Goal: Task Accomplishment & Management: Manage account settings

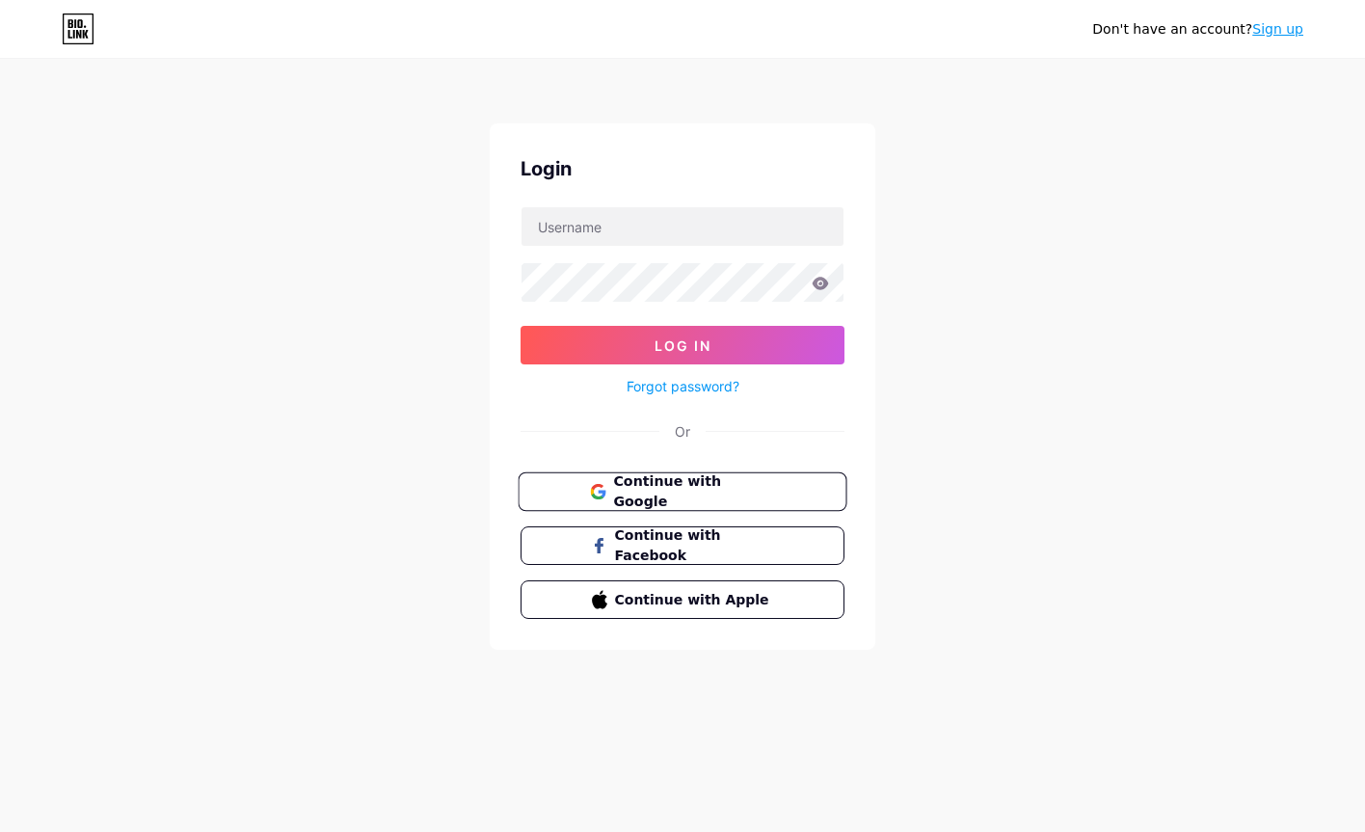
click at [744, 494] on span "Continue with Google" at bounding box center [693, 492] width 161 height 41
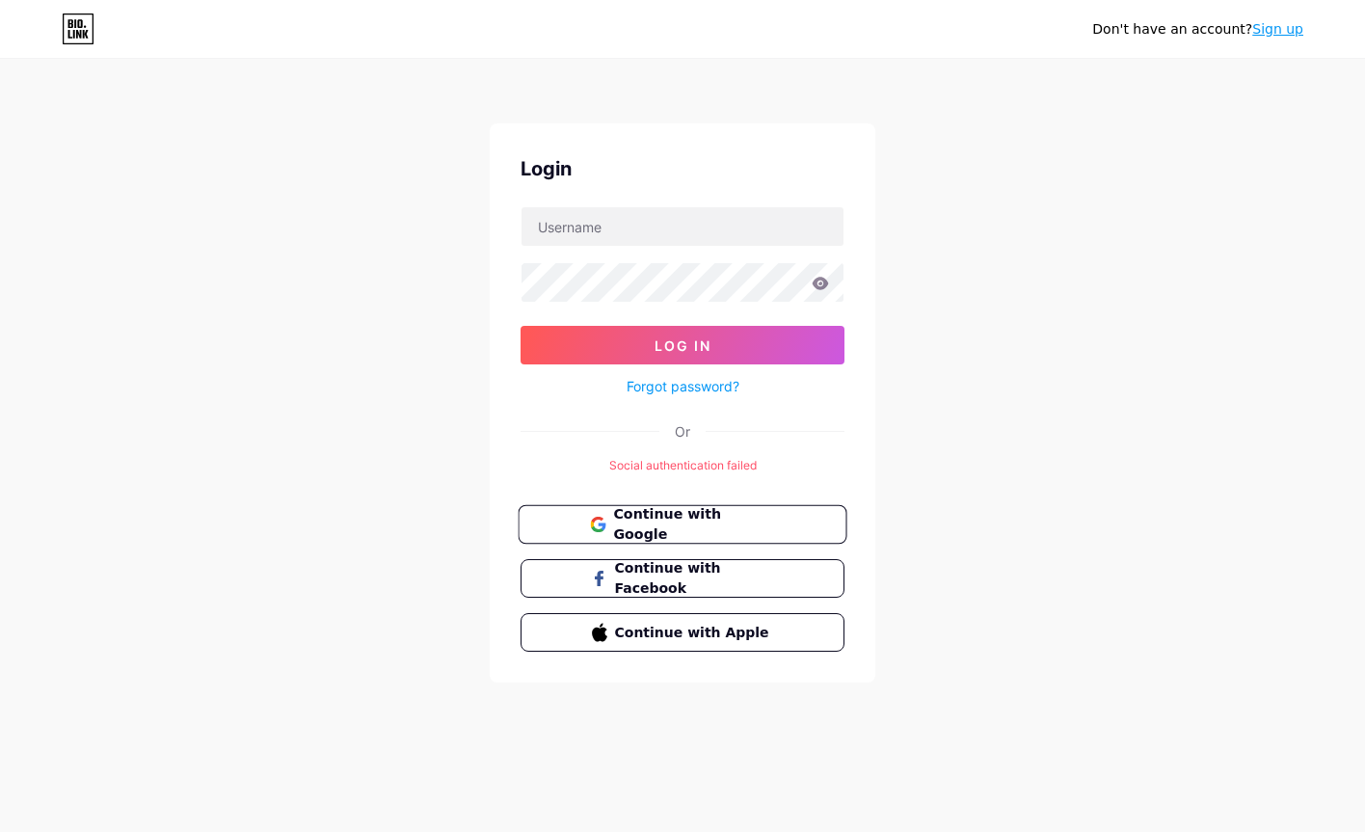
click at [652, 542] on button "Continue with Google" at bounding box center [682, 525] width 329 height 40
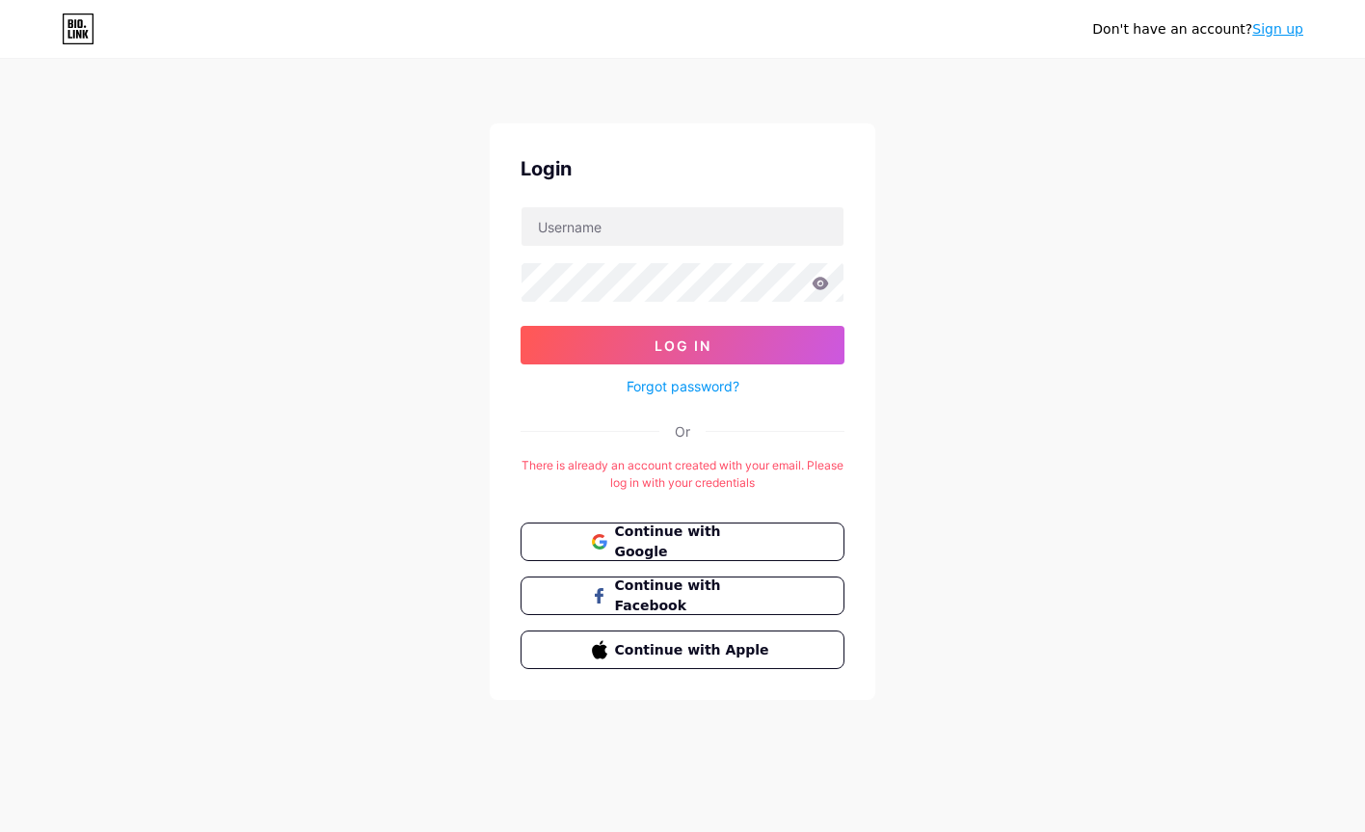
click at [736, 254] on form "Log In Forgot password?" at bounding box center [683, 302] width 324 height 192
type input "efragrau"
click at [647, 230] on input "efragrau" at bounding box center [683, 226] width 322 height 39
click at [668, 552] on span "Continue with Google" at bounding box center [693, 542] width 161 height 41
click at [628, 236] on input "efragrau" at bounding box center [683, 226] width 322 height 39
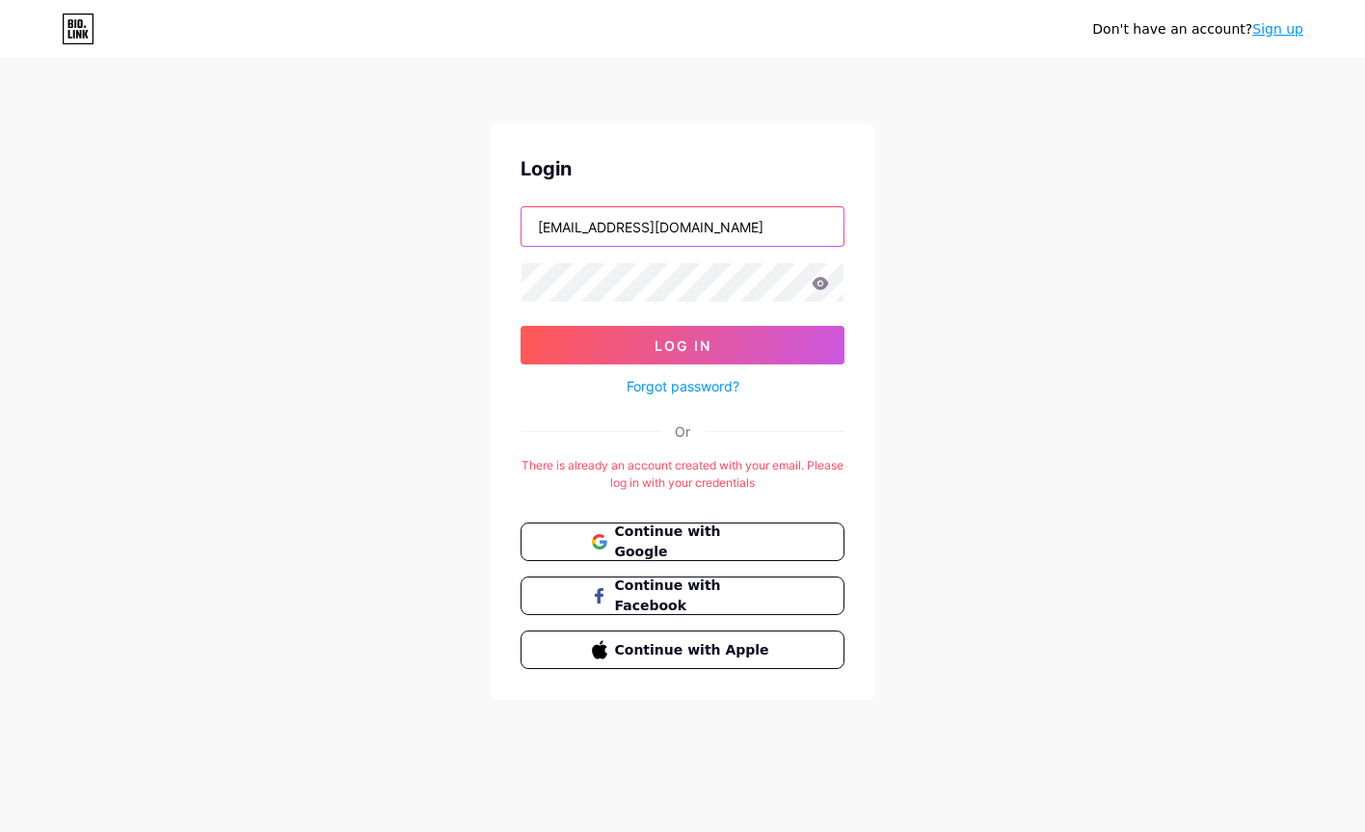
type input "efragrau@gmail.com"
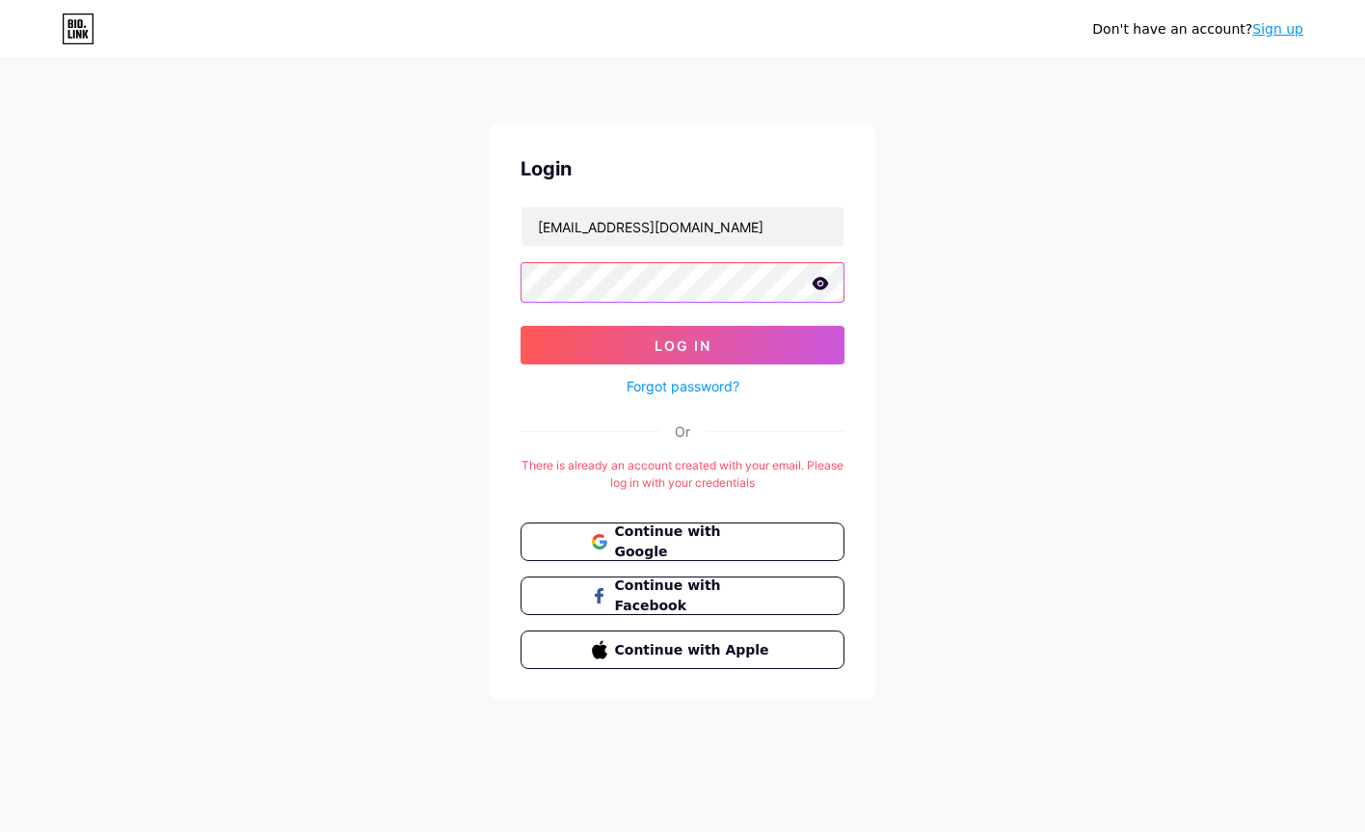
click at [683, 345] on button "Log In" at bounding box center [683, 345] width 324 height 39
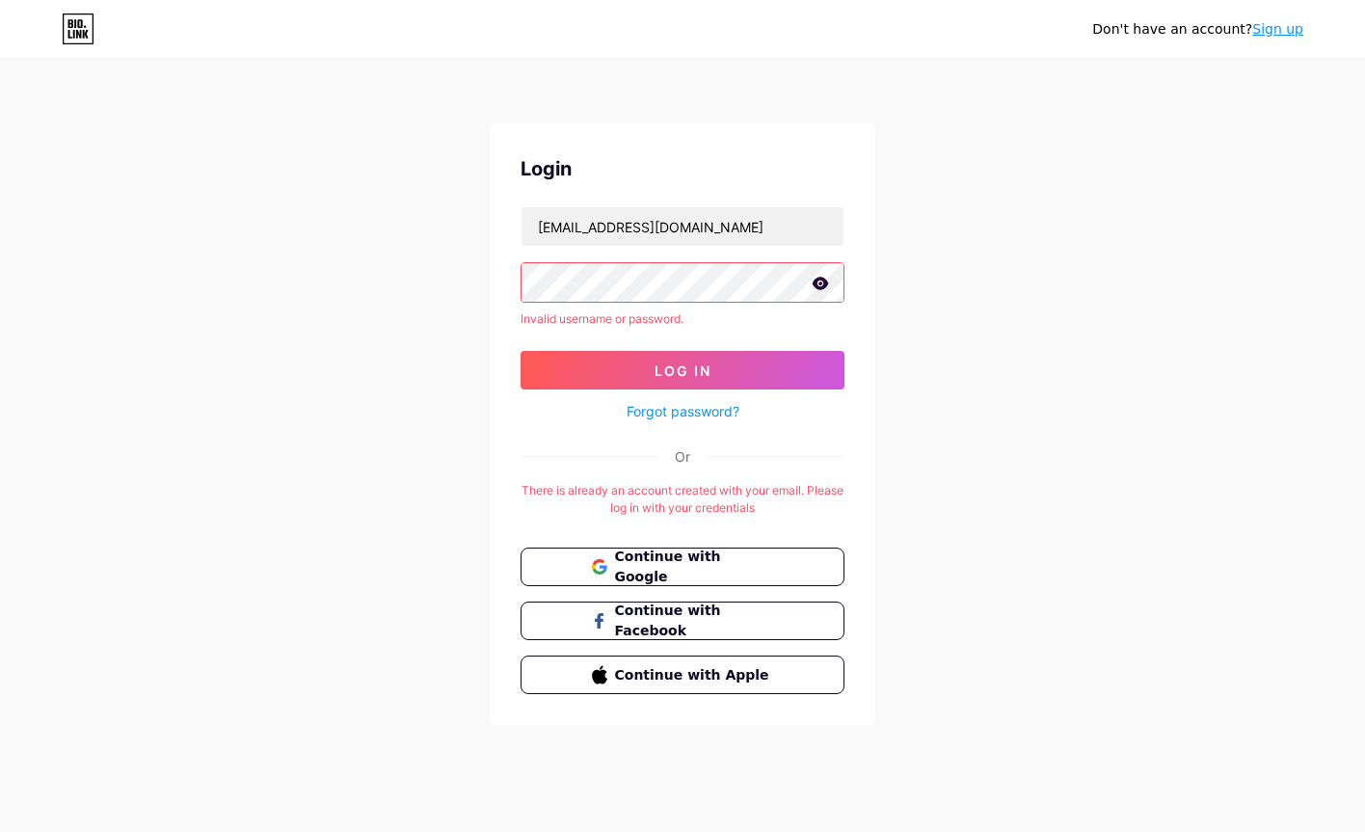
click at [823, 280] on icon at bounding box center [821, 283] width 16 height 13
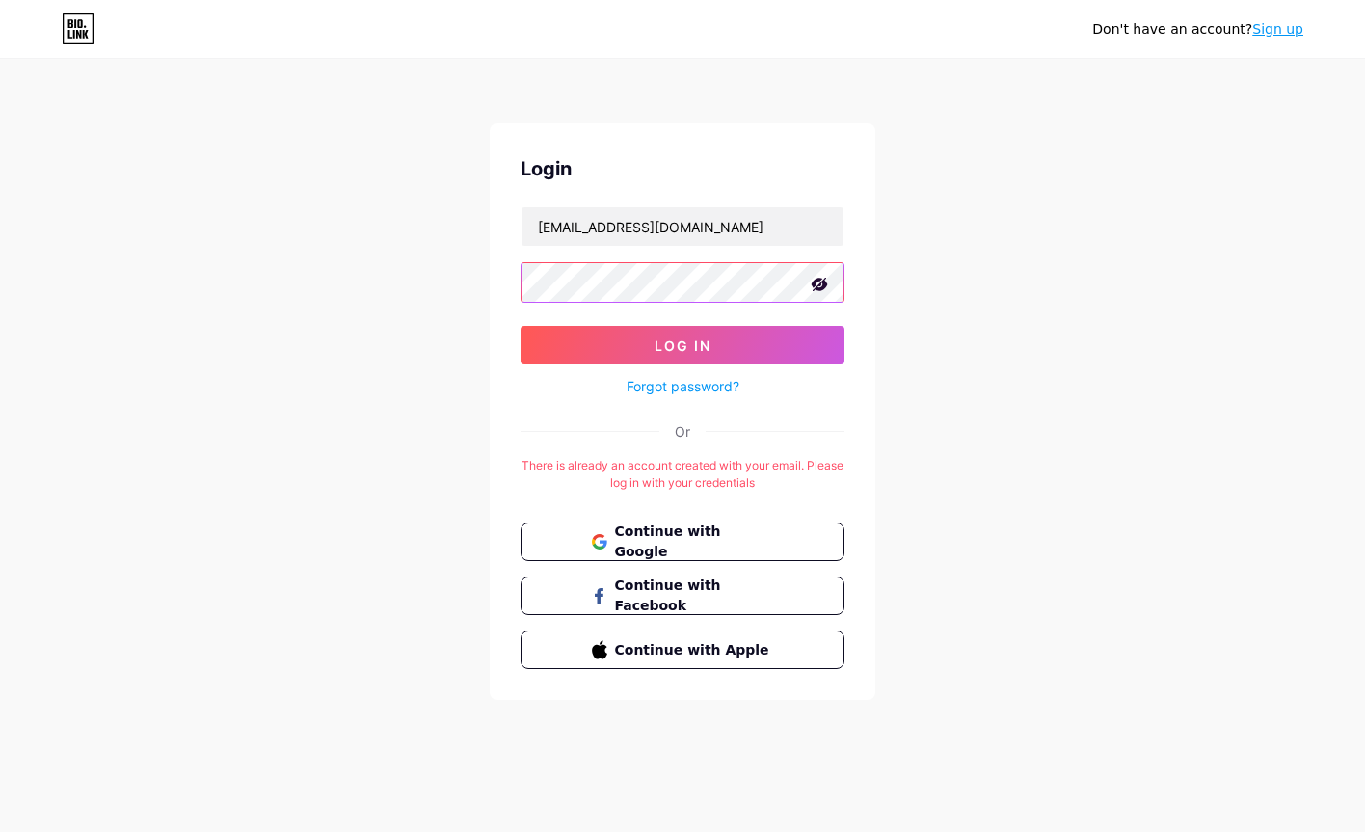
click at [683, 345] on button "Log In" at bounding box center [683, 345] width 324 height 39
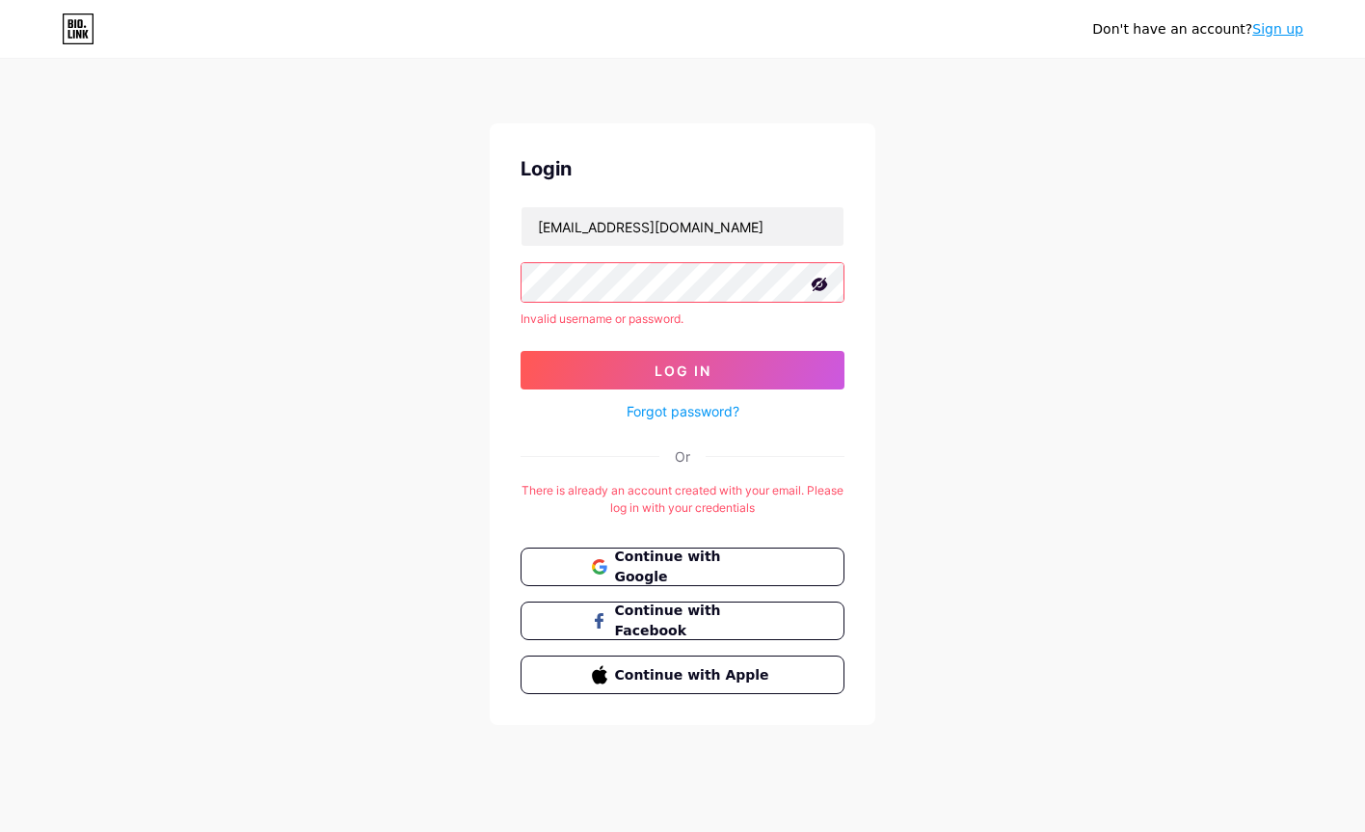
click at [473, 285] on div "Don't have an account? Sign up Login efragrau@gmail.com Invalid username or pas…" at bounding box center [682, 393] width 1365 height 787
click at [674, 586] on div "Continue with Google Continue with Facebook Continue with Apple" at bounding box center [683, 621] width 324 height 147
click at [664, 568] on span "Continue with Google" at bounding box center [693, 567] width 161 height 41
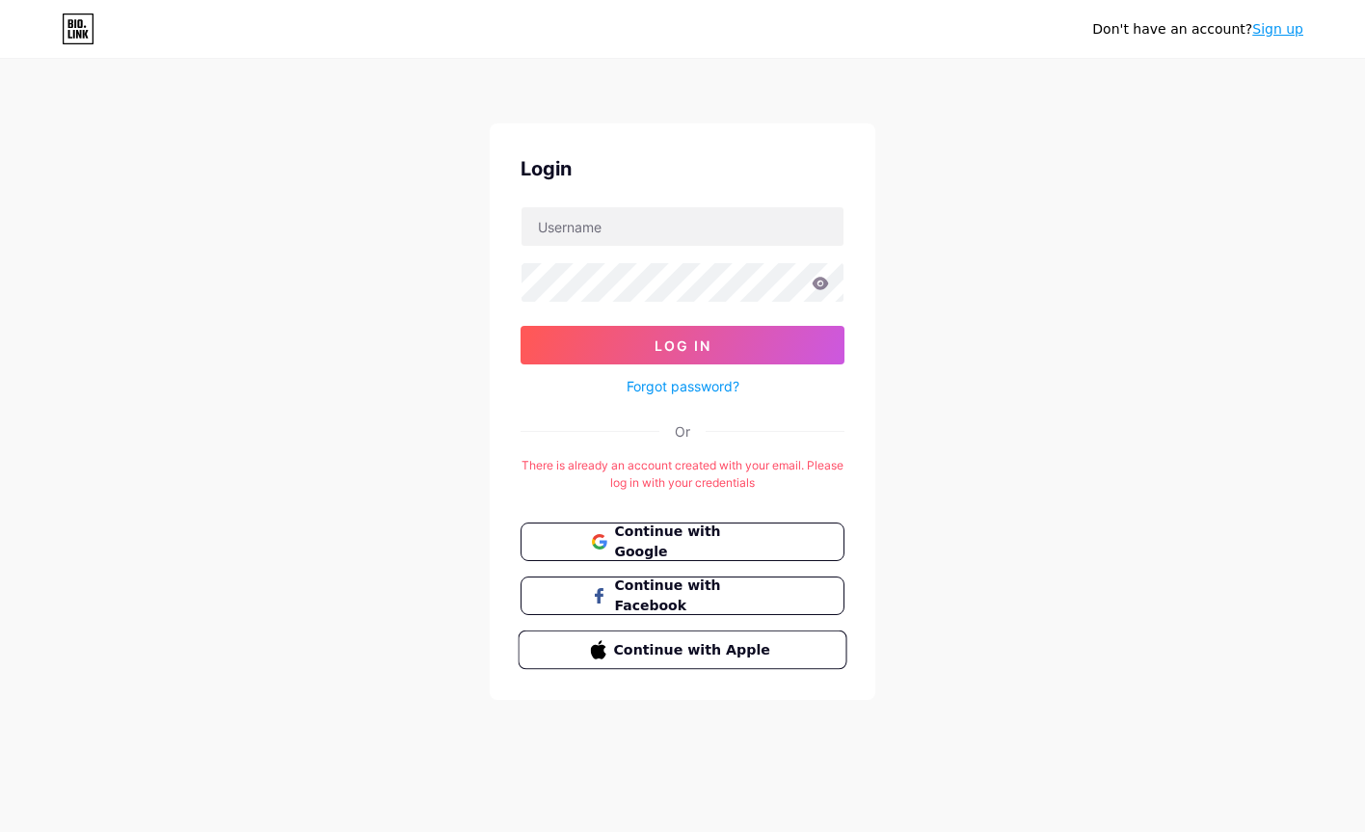
click at [634, 654] on span "Continue with Apple" at bounding box center [693, 649] width 161 height 20
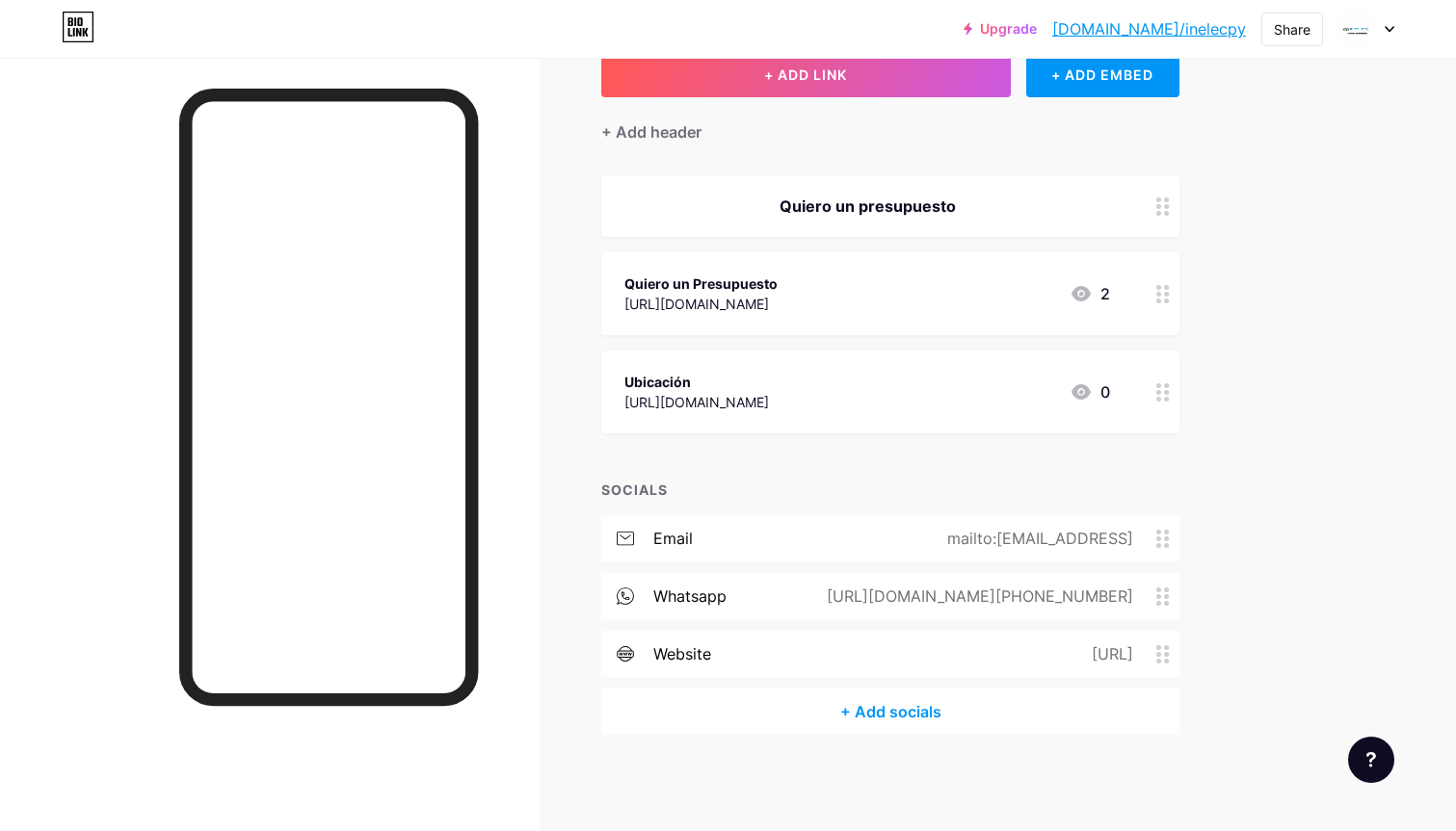
scroll to position [127, 0]
click at [1084, 292] on icon at bounding box center [1080, 294] width 23 height 23
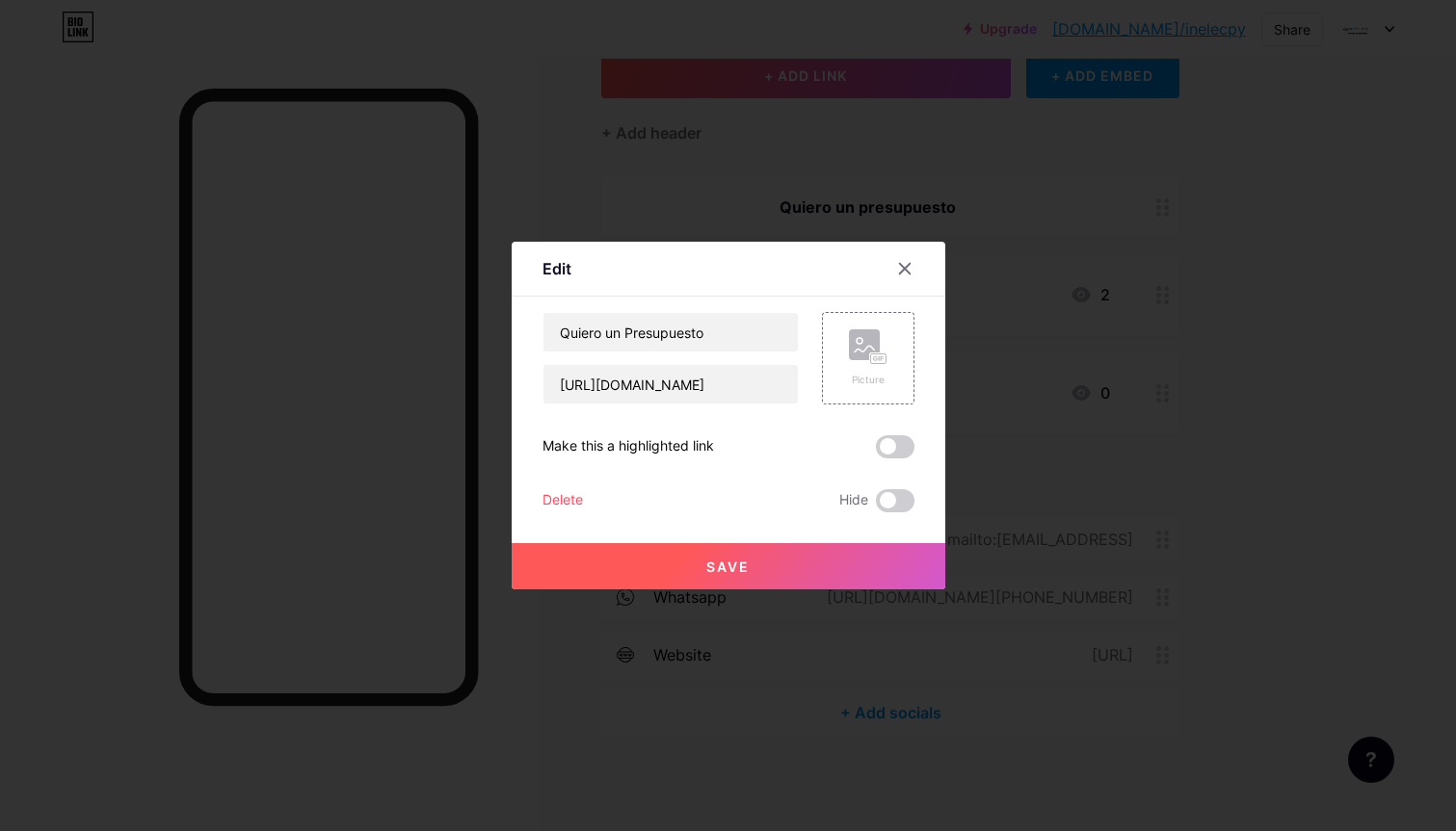
click at [916, 247] on div "Edit Content YouTube Play YouTube video without leaving your page. ADD Vimeo Pl…" at bounding box center [728, 416] width 434 height 348
click at [907, 262] on icon at bounding box center [904, 268] width 15 height 15
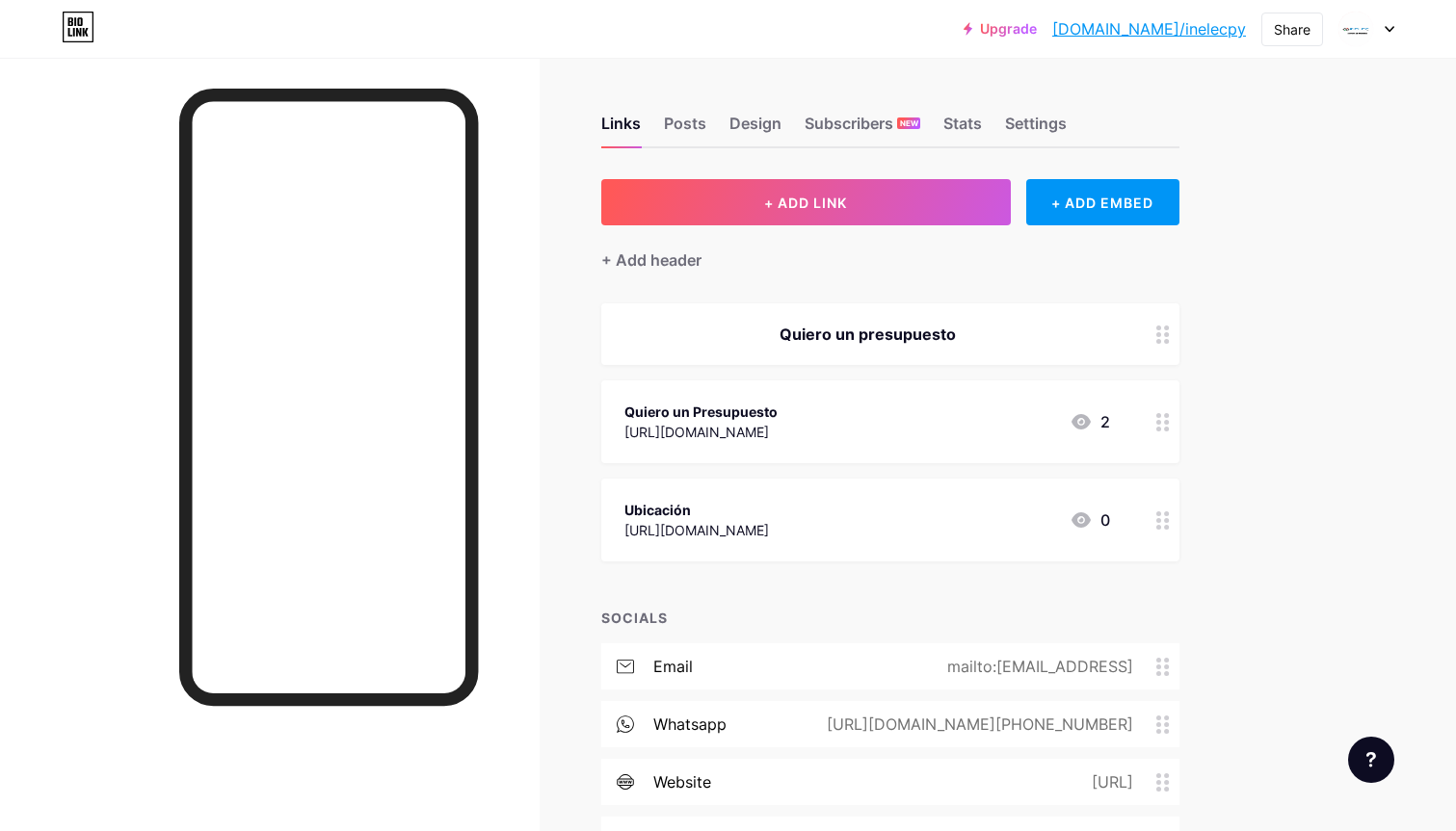
scroll to position [0, 0]
click at [1159, 437] on div at bounding box center [1162, 421] width 33 height 83
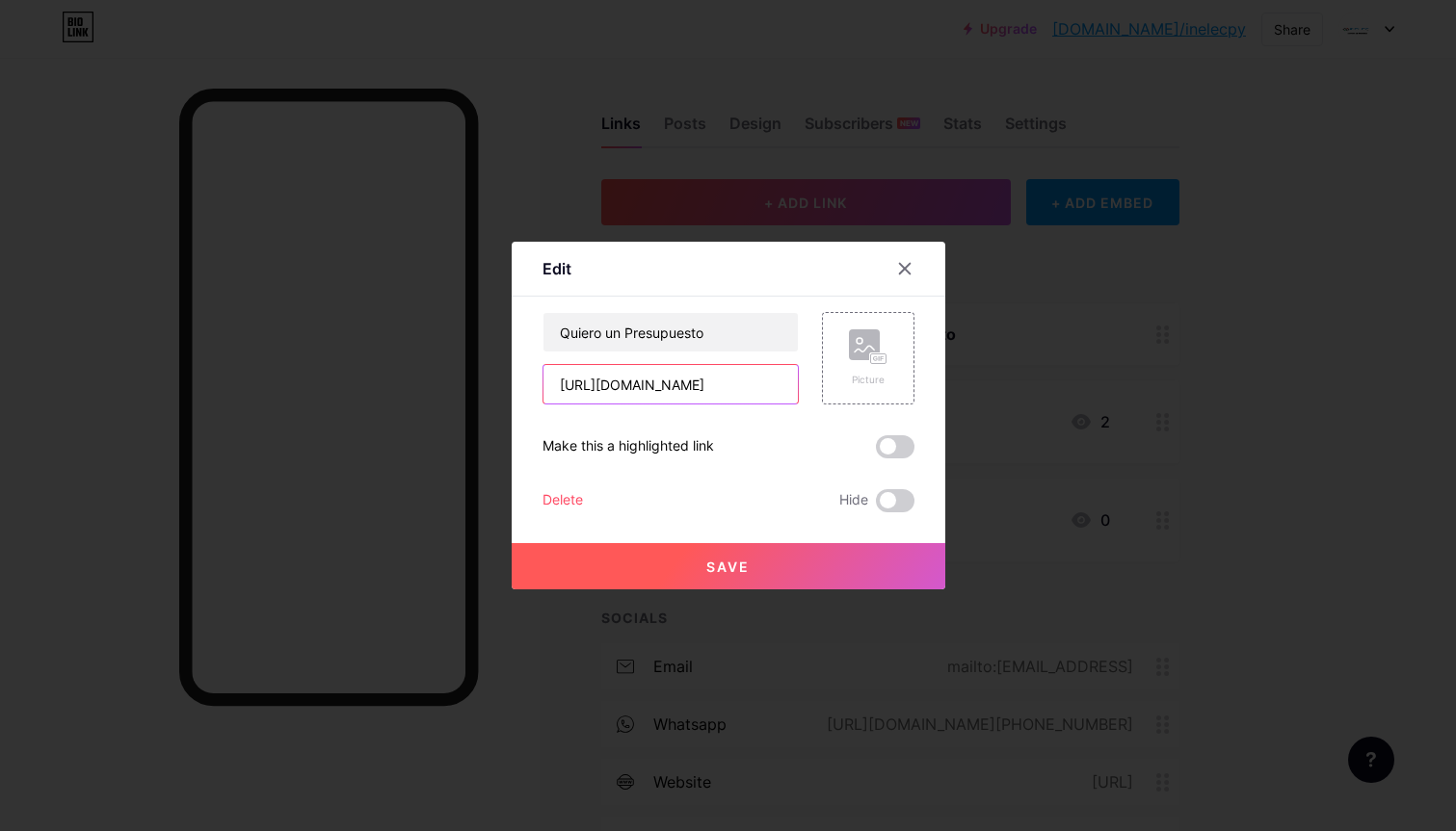
drag, startPoint x: 786, startPoint y: 386, endPoint x: 504, endPoint y: 386, distance: 282.0
click at [506, 386] on div "Edit Content YouTube Play YouTube video without leaving your page. ADD Vimeo Pl…" at bounding box center [728, 416] width 1456 height 831
type input "=Estoy%20interesado%20en%20un%20presupuesto%20para%20un%20ascensor"
drag, startPoint x: 559, startPoint y: 381, endPoint x: 982, endPoint y: 388, distance: 423.1
click at [982, 388] on div "Edit Content YouTube Play YouTube video without leaving your page. ADD Vimeo Pl…" at bounding box center [728, 416] width 1456 height 831
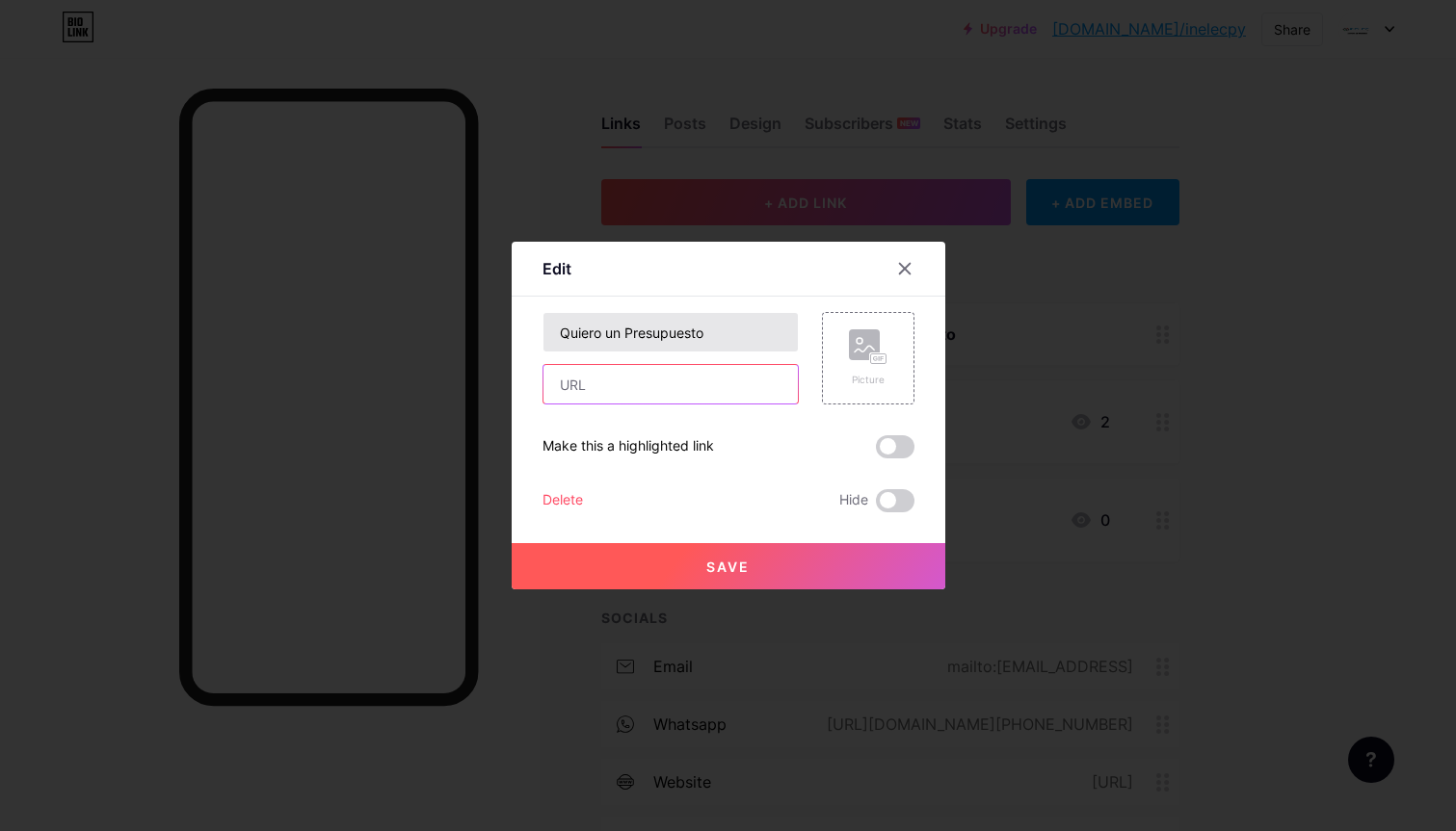
paste input "[URL][DOMAIN_NAME][PHONE_NUMBER]"
type input "[URL][DOMAIN_NAME][PHONE_NUMBER]"
drag, startPoint x: 778, startPoint y: 381, endPoint x: 398, endPoint y: 383, distance: 380.0
click at [398, 383] on div "Edit Content YouTube Play YouTube video without leaving your page. ADD Vimeo Pl…" at bounding box center [728, 416] width 1456 height 831
click at [729, 380] on input "[URL][DOMAIN_NAME][PHONE_NUMBER]" at bounding box center [671, 384] width 255 height 39
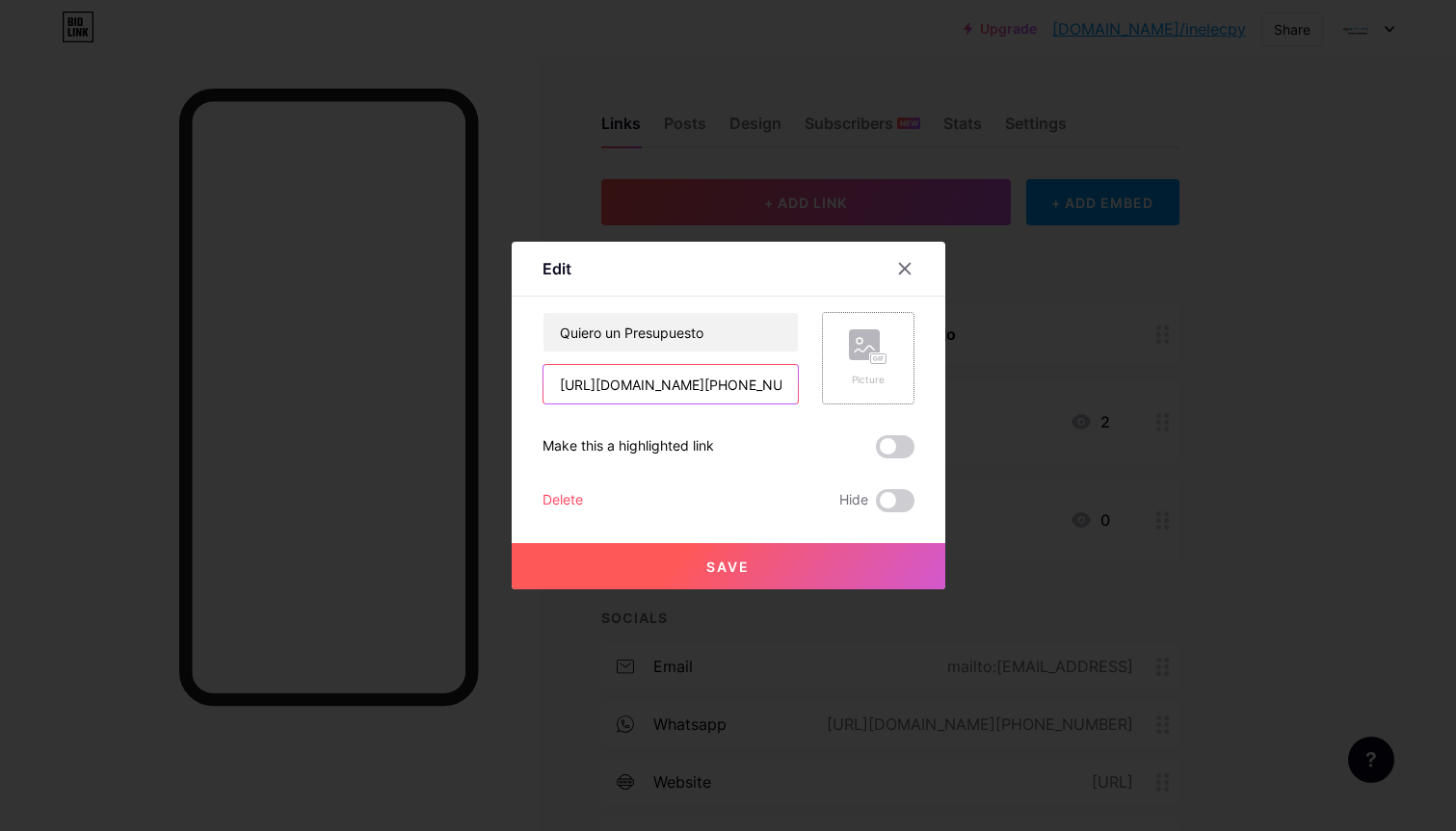
drag, startPoint x: 553, startPoint y: 384, endPoint x: 822, endPoint y: 400, distance: 269.5
click at [822, 400] on div "Quiero un Presupuesto [URL][DOMAIN_NAME][PHONE_NUMBER] Picture" at bounding box center [728, 358] width 372 height 93
paste input "[URL][DOMAIN_NAME]"
type input "[URL][DOMAIN_NAME]"
click at [702, 548] on button "Save" at bounding box center [728, 566] width 434 height 46
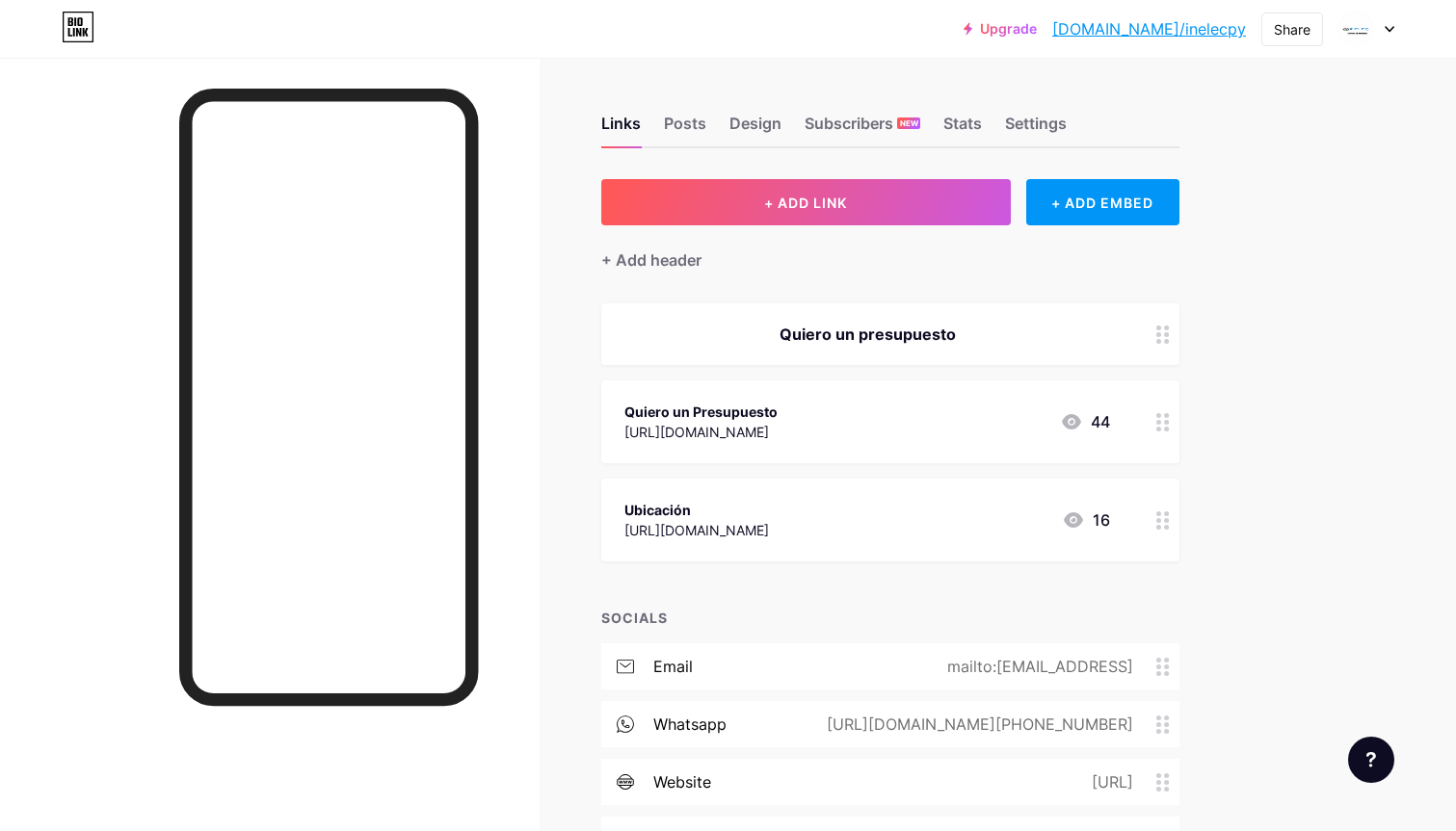
click at [1076, 421] on icon at bounding box center [1071, 421] width 19 height 15
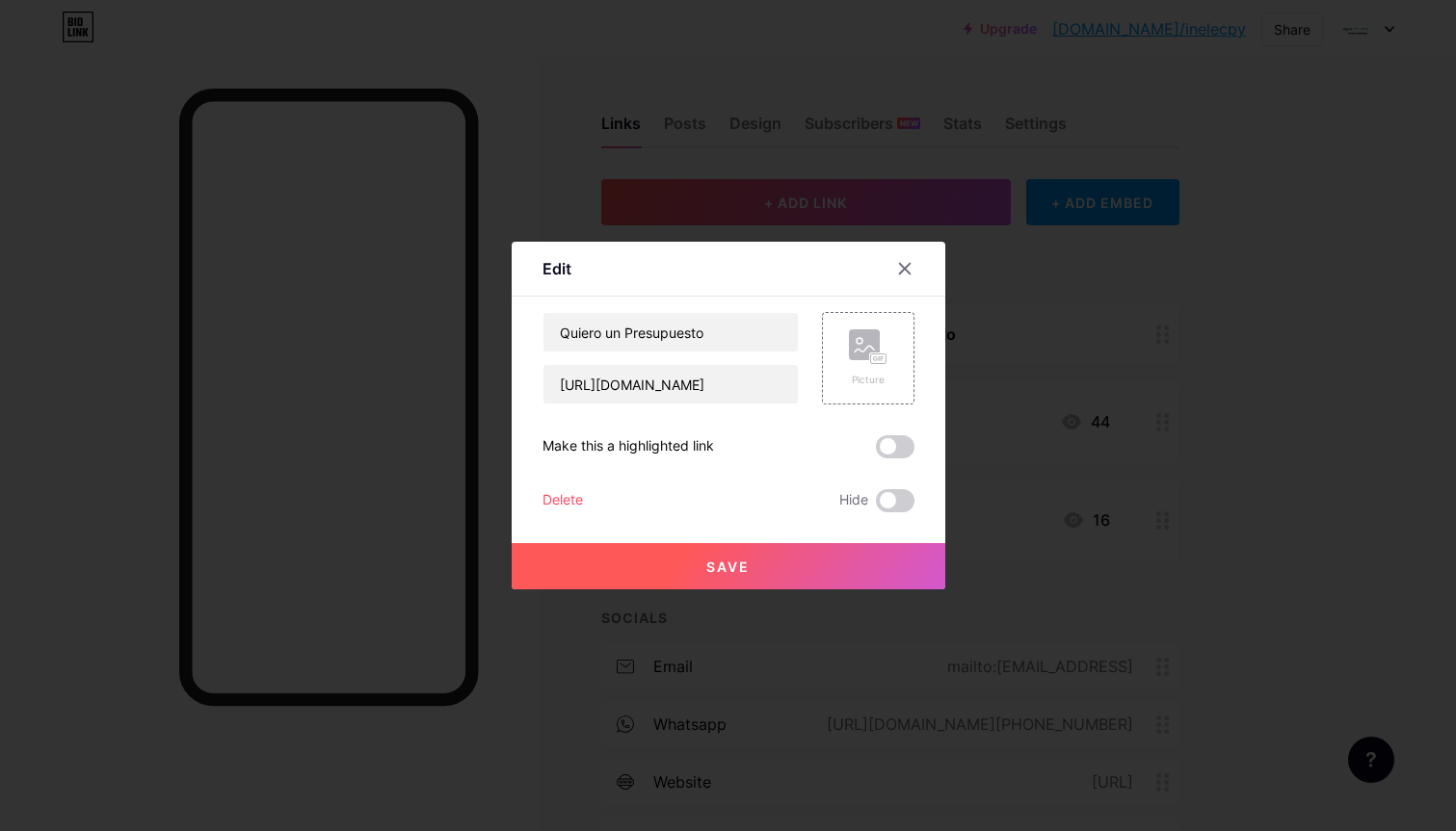
click at [911, 267] on icon at bounding box center [904, 268] width 15 height 15
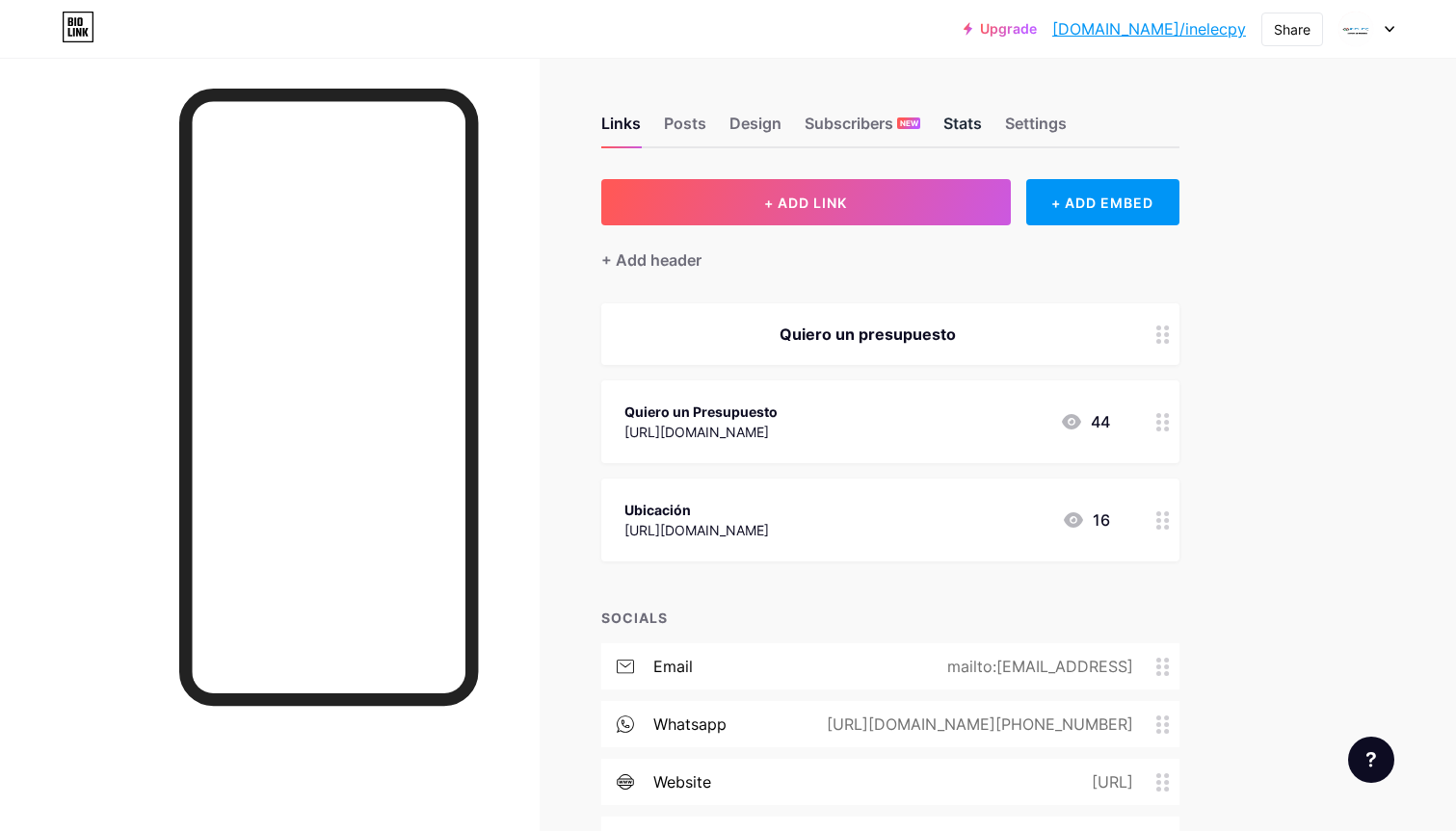
click at [956, 128] on div "Stats" at bounding box center [962, 129] width 39 height 35
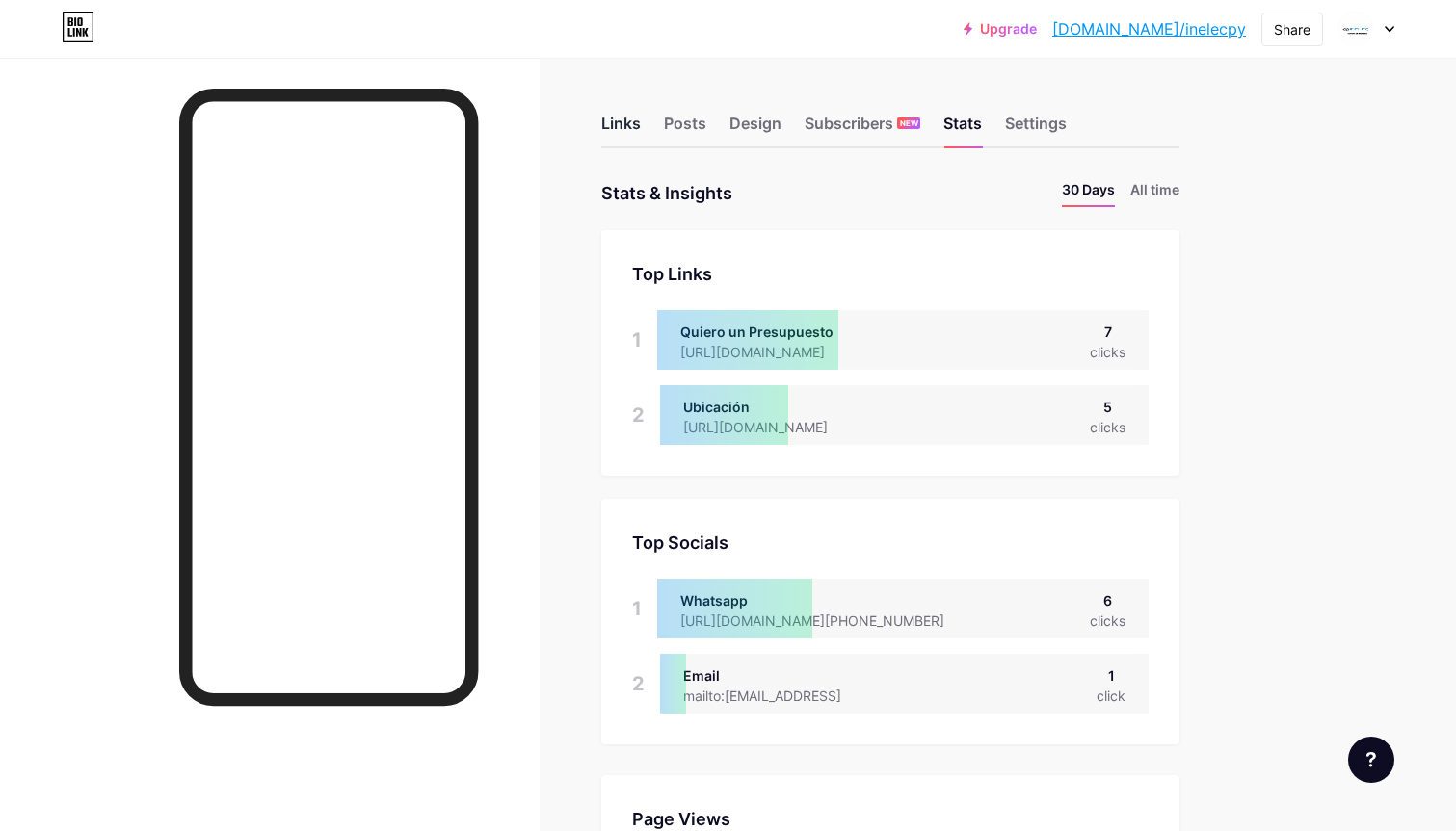
click at [626, 127] on div "Links" at bounding box center [622, 129] width 40 height 35
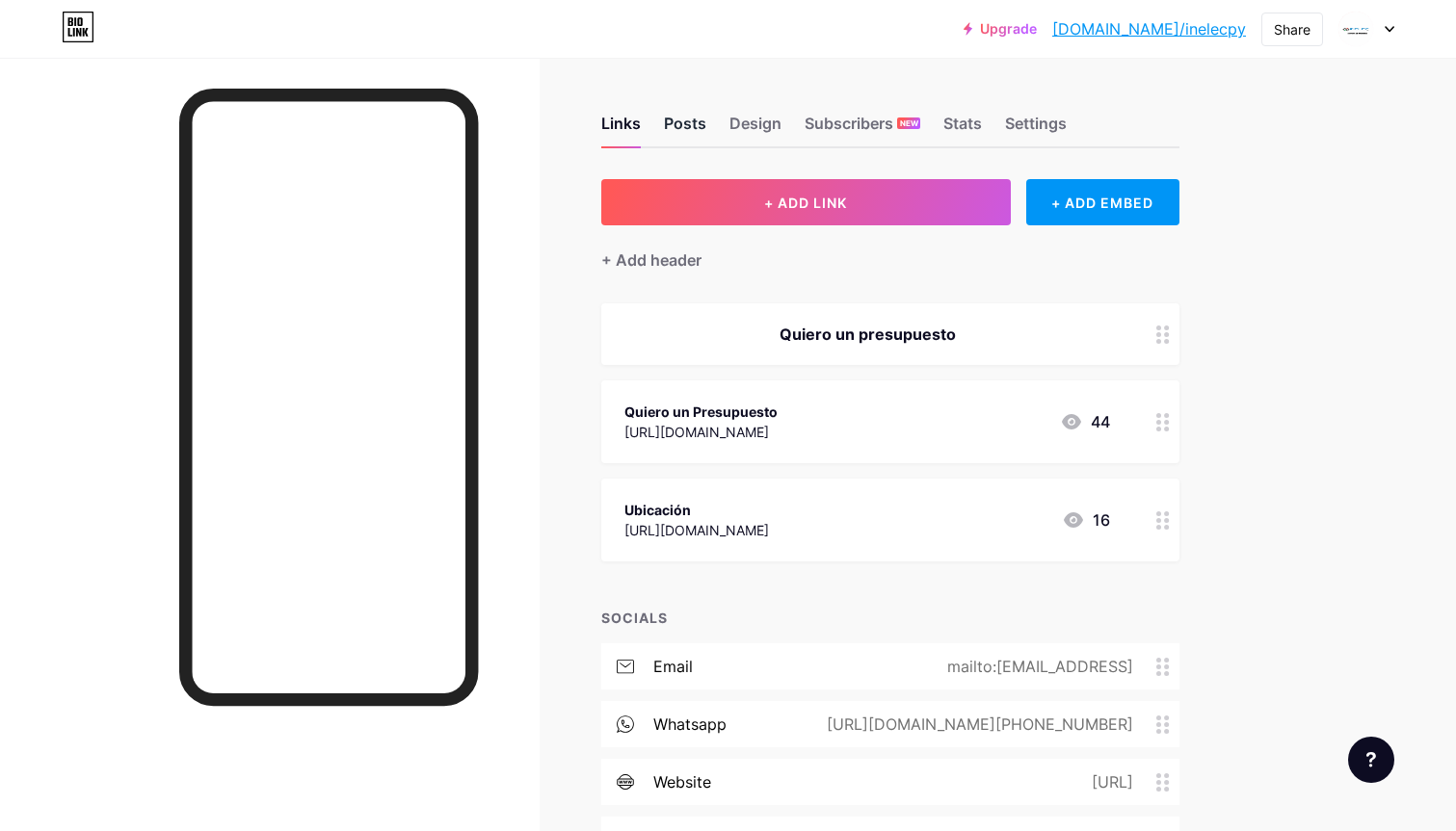
click at [697, 131] on div "Posts" at bounding box center [685, 129] width 42 height 35
click at [765, 121] on div "Design" at bounding box center [755, 129] width 52 height 35
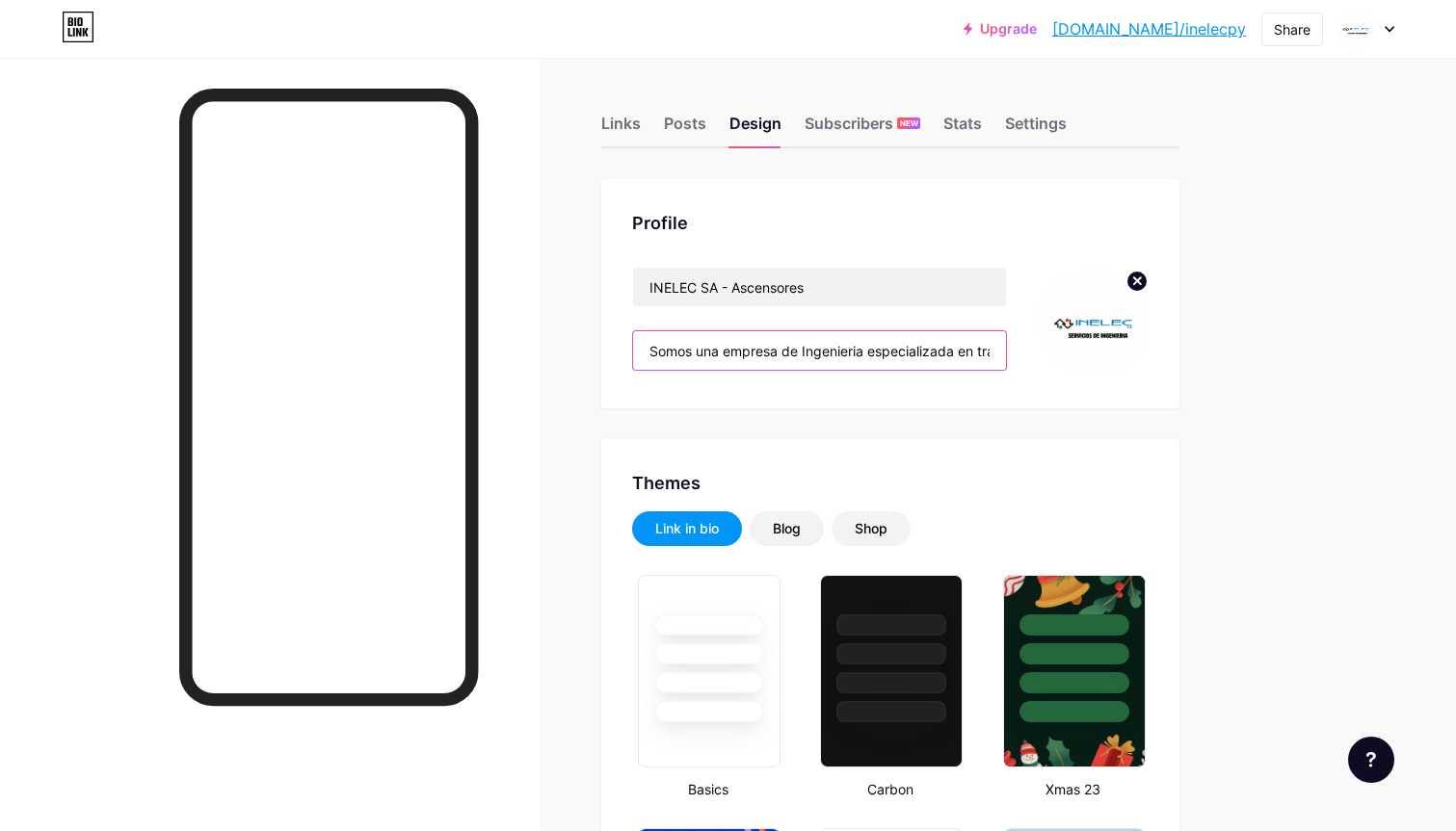
drag, startPoint x: 872, startPoint y: 357, endPoint x: 1047, endPoint y: 357, distance: 175.0
click at [1047, 357] on div "INELEC SA - Ascensores Somos una empresa de Ingenieria especializada en transpo…" at bounding box center [890, 322] width 517 height 111
click at [897, 349] on input "Somos una empresa de Ingenieria especializada en transporte vertical" at bounding box center [819, 351] width 373 height 39
click at [964, 120] on div "Stats" at bounding box center [962, 129] width 39 height 35
